Goal: Contribute content

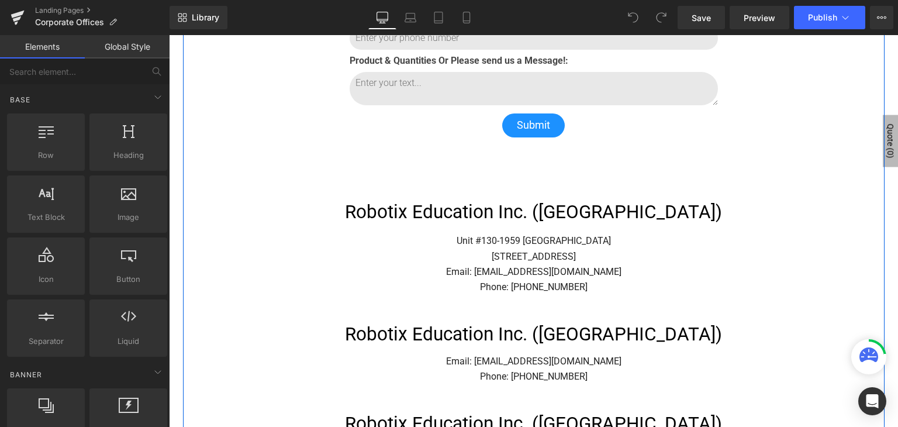
scroll to position [386, 0]
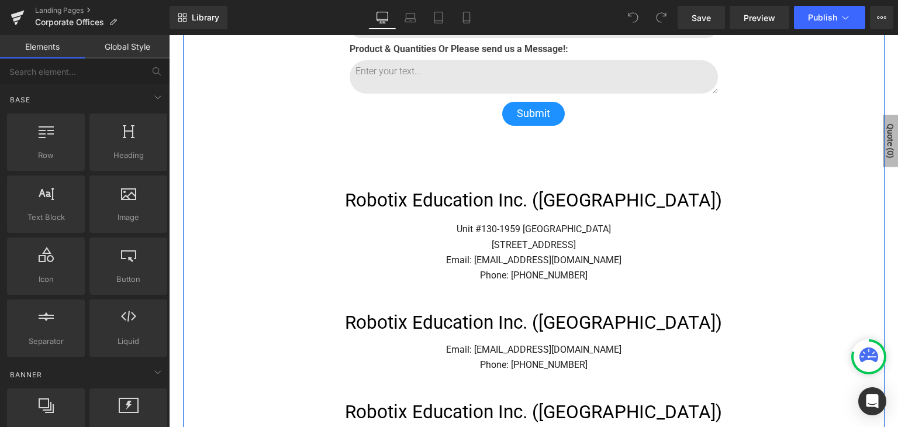
click at [603, 198] on h1 "Robotix Education Inc. ([GEOGRAPHIC_DATA])" at bounding box center [534, 200] width 392 height 21
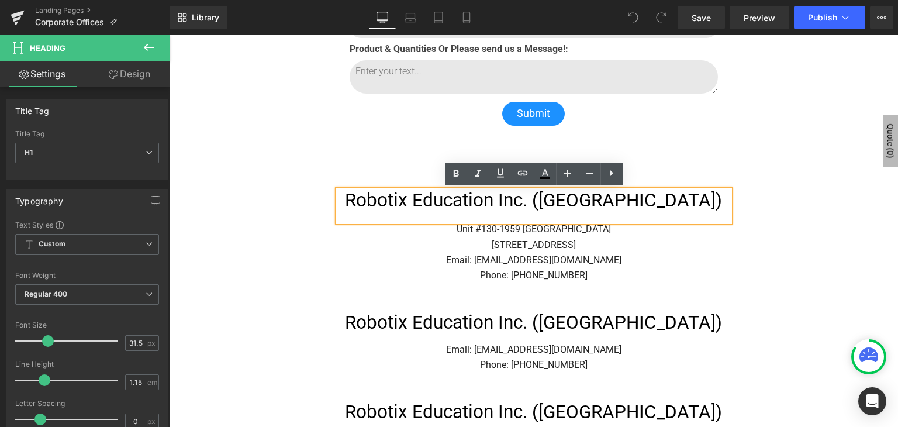
click at [572, 202] on h1 "Robotix Education Inc. ([GEOGRAPHIC_DATA])" at bounding box center [534, 200] width 392 height 21
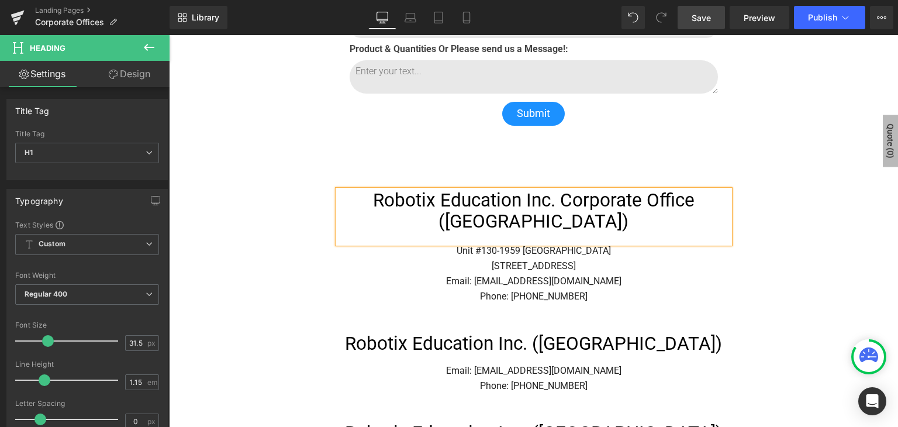
click at [701, 13] on span "Save" at bounding box center [701, 18] width 19 height 12
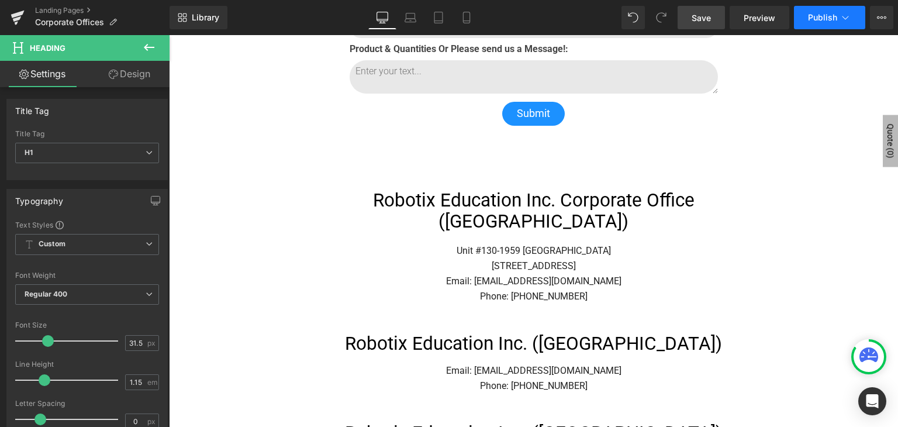
click at [816, 19] on span "Publish" at bounding box center [822, 17] width 29 height 9
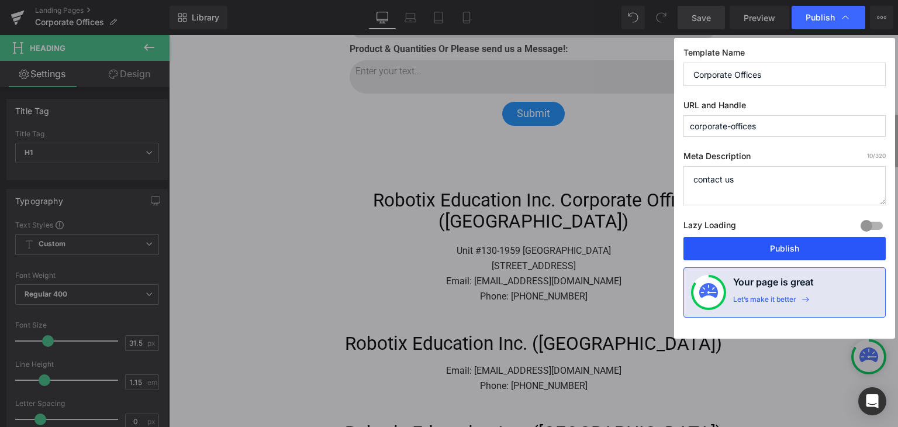
click at [722, 246] on button "Publish" at bounding box center [785, 248] width 202 height 23
